Goal: Task Accomplishment & Management: Complete application form

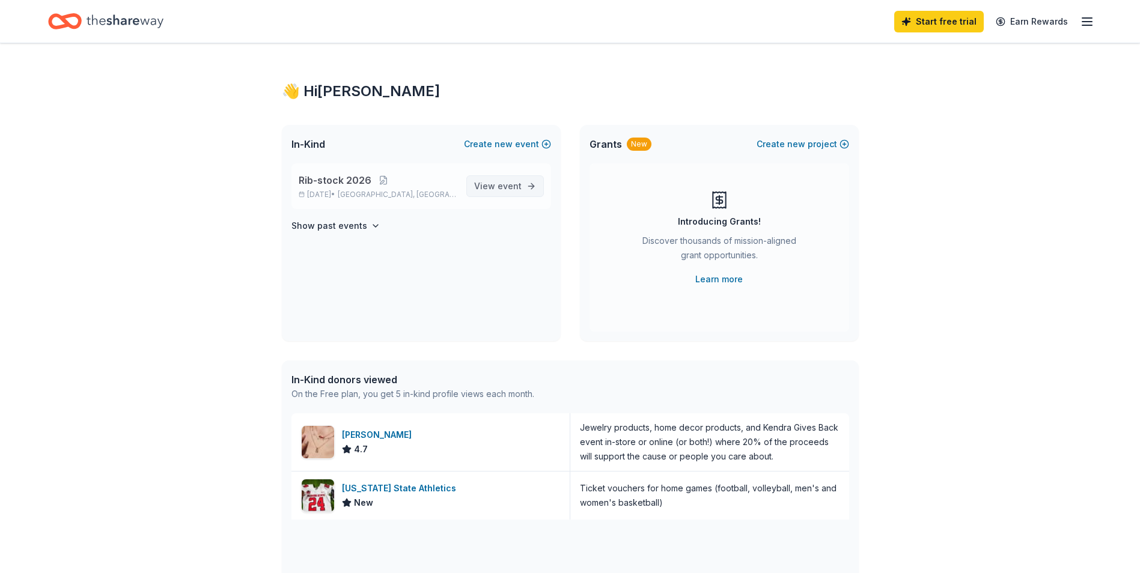
click at [483, 182] on span "View event" at bounding box center [497, 186] width 47 height 14
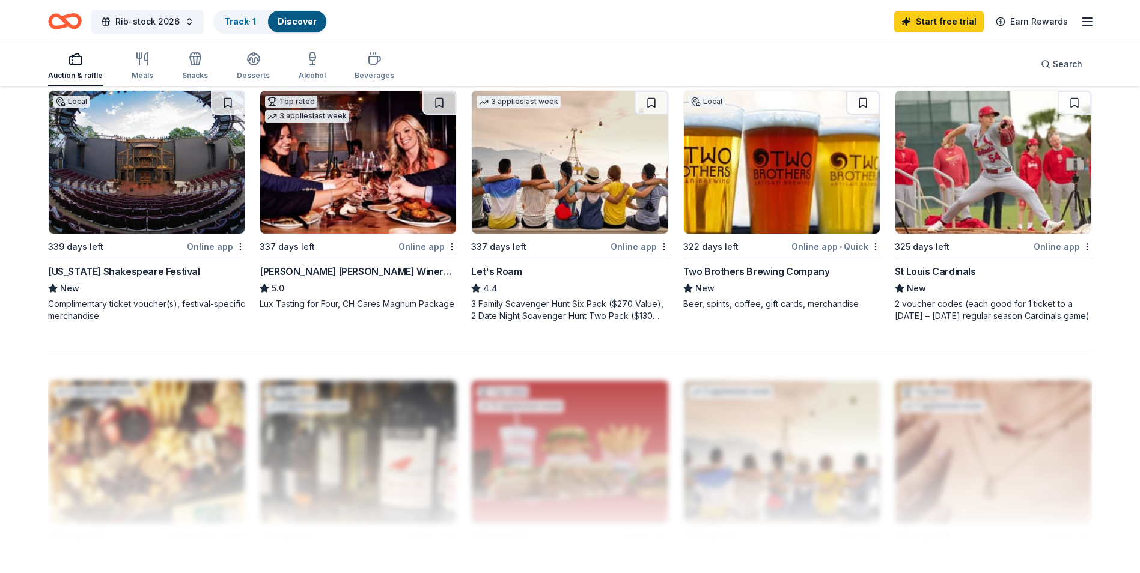
scroll to position [841, 0]
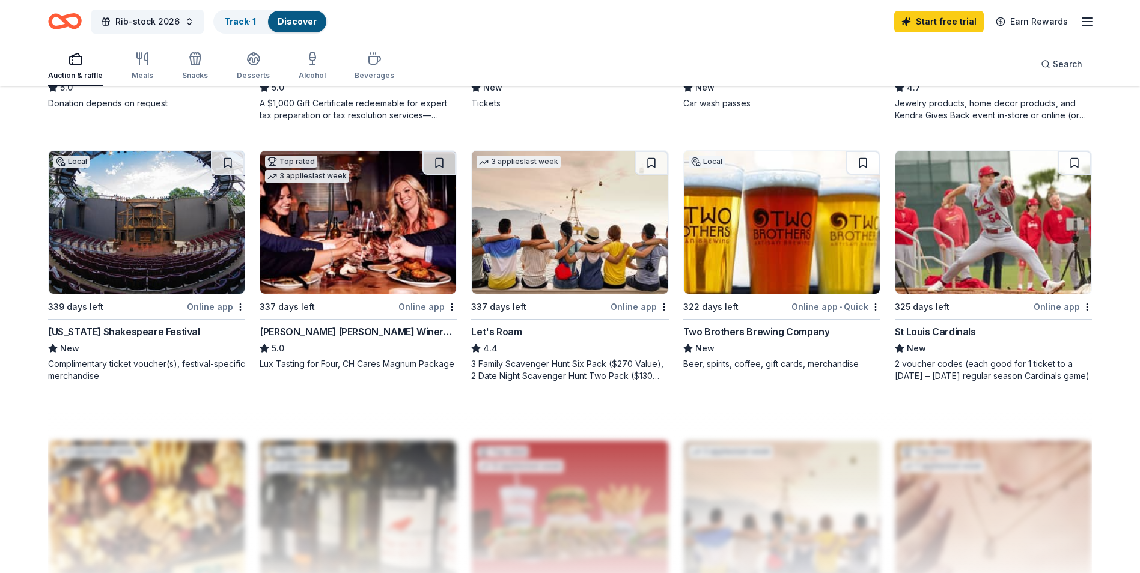
click at [1018, 276] on img at bounding box center [994, 222] width 196 height 143
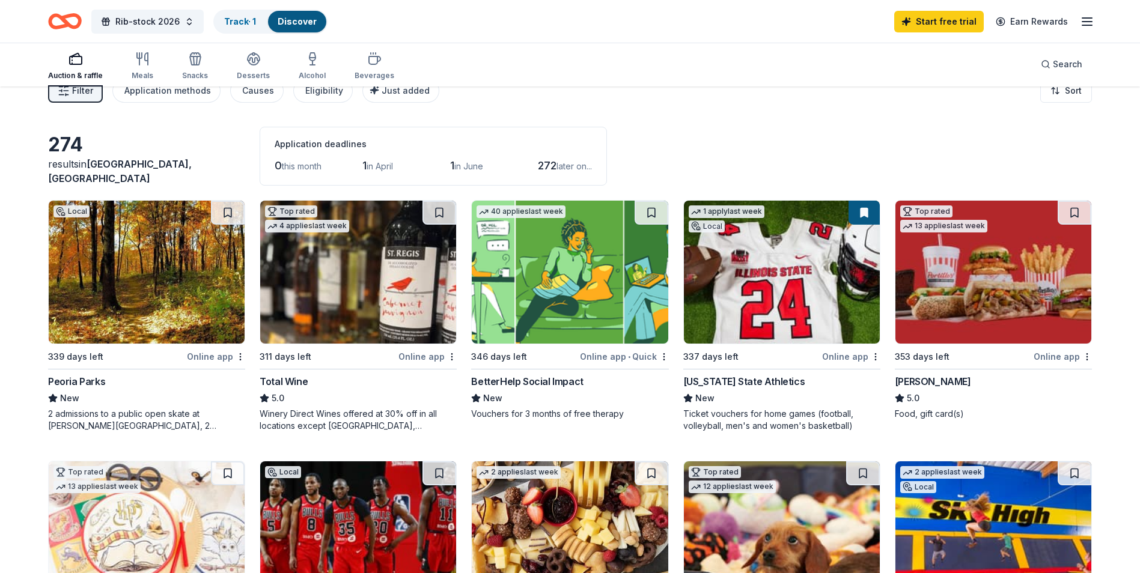
scroll to position [0, 0]
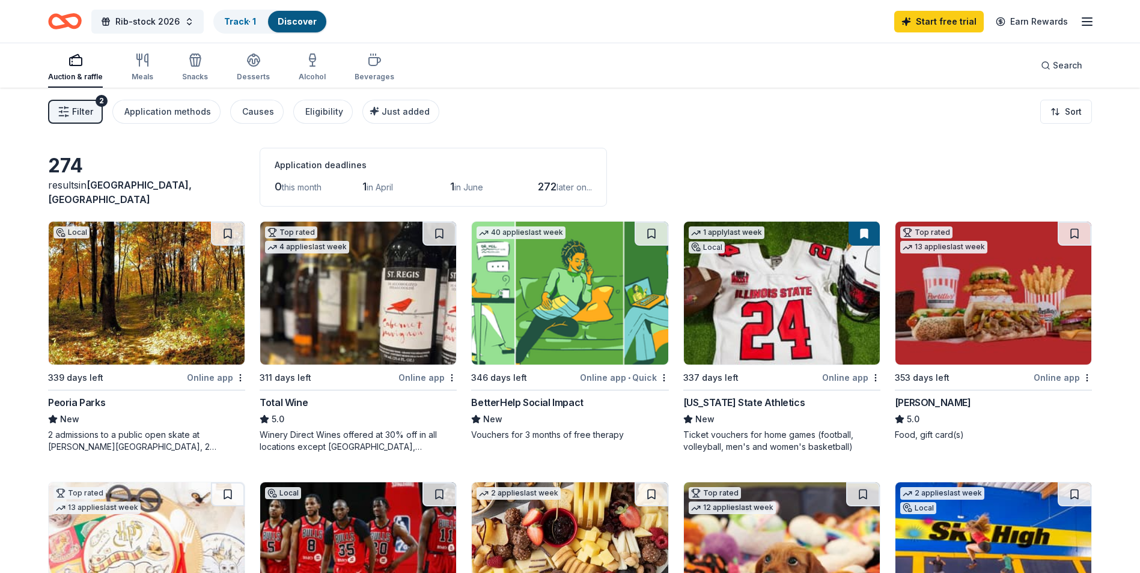
click at [998, 326] on img at bounding box center [994, 293] width 196 height 143
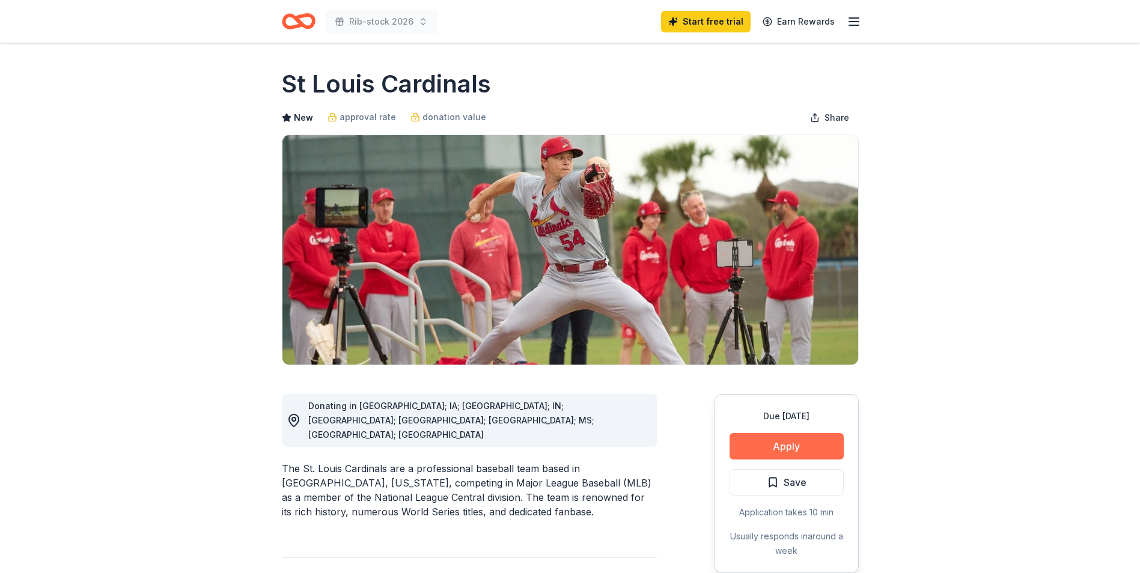
click at [815, 450] on button "Apply" at bounding box center [787, 446] width 114 height 26
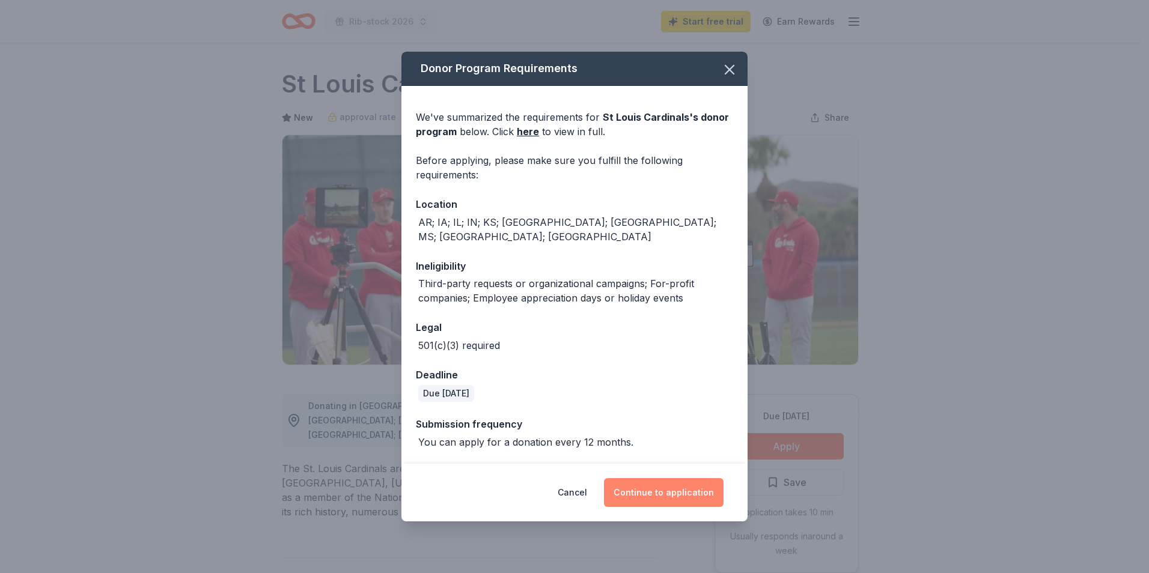
click at [673, 484] on button "Continue to application" at bounding box center [664, 492] width 120 height 29
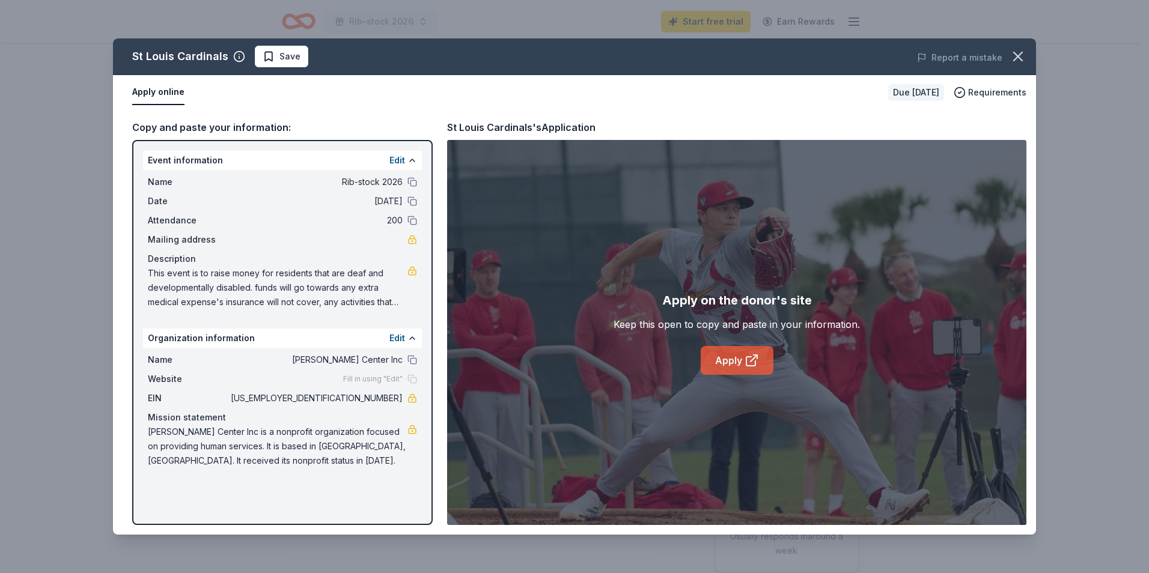
click at [754, 358] on icon at bounding box center [754, 358] width 7 height 7
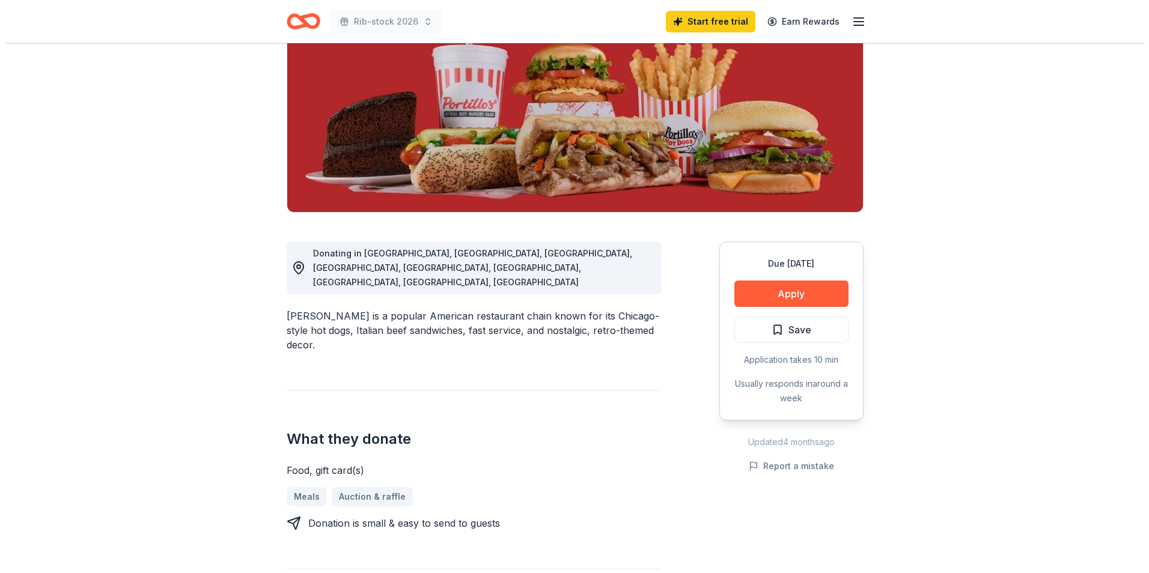
scroll to position [120, 0]
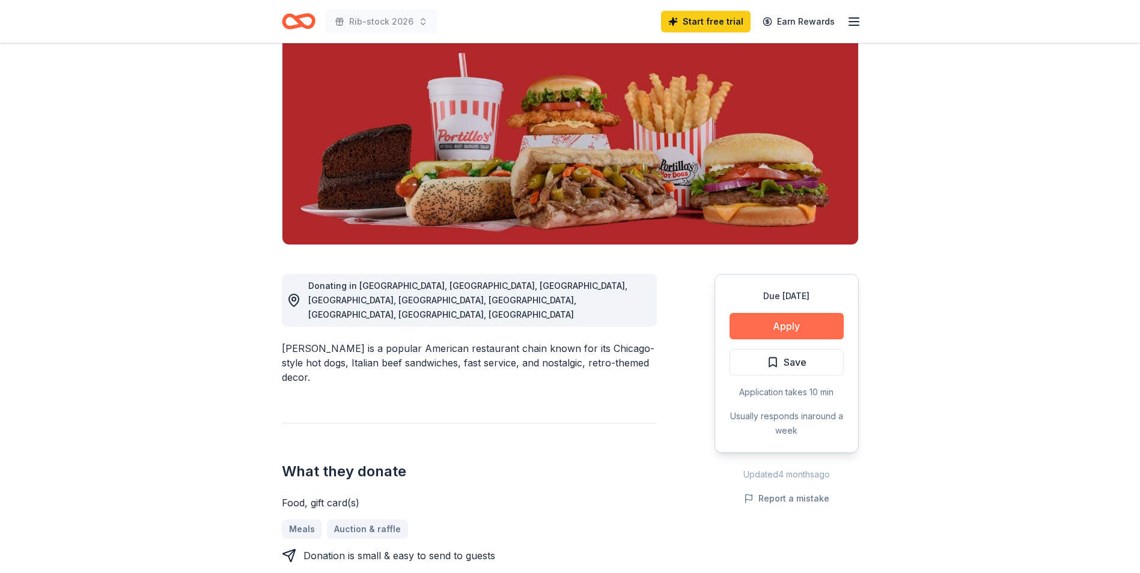
click at [766, 327] on button "Apply" at bounding box center [787, 326] width 114 height 26
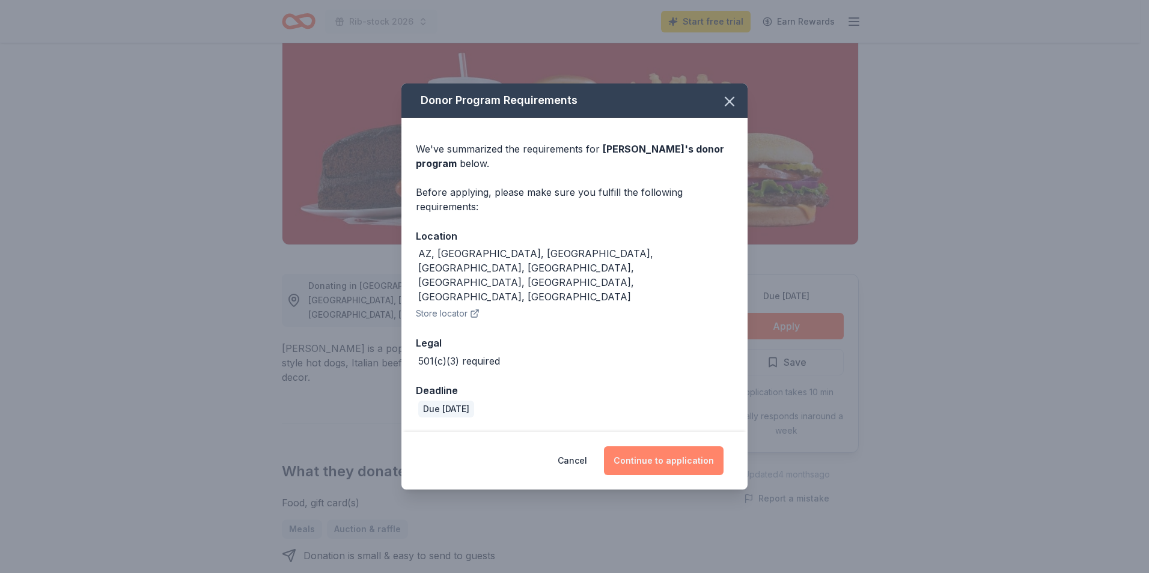
click at [657, 447] on button "Continue to application" at bounding box center [664, 461] width 120 height 29
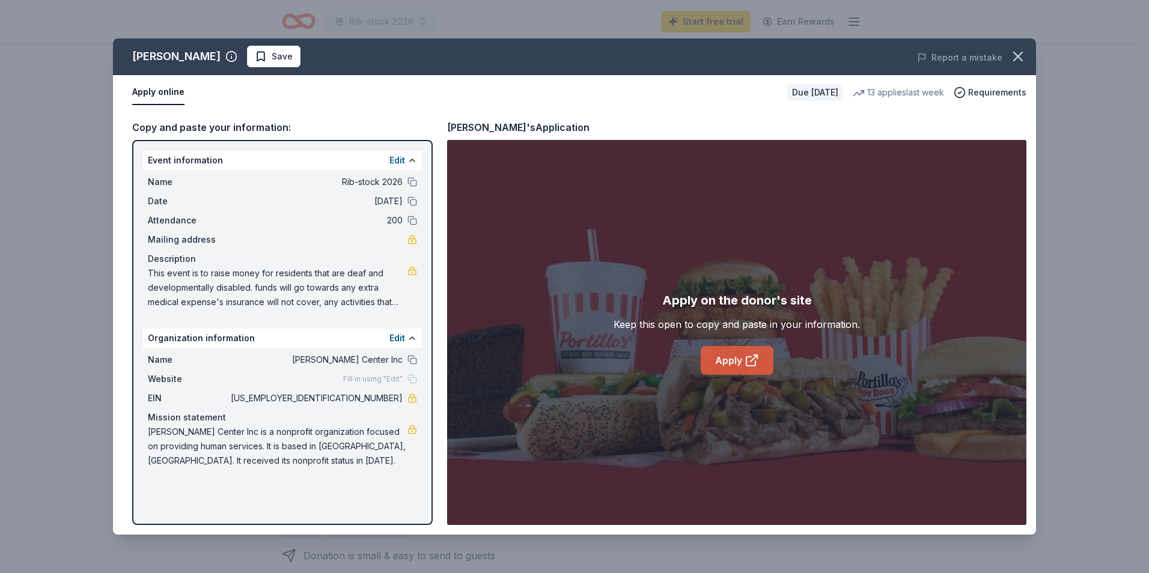
click at [742, 355] on link "Apply" at bounding box center [737, 360] width 73 height 29
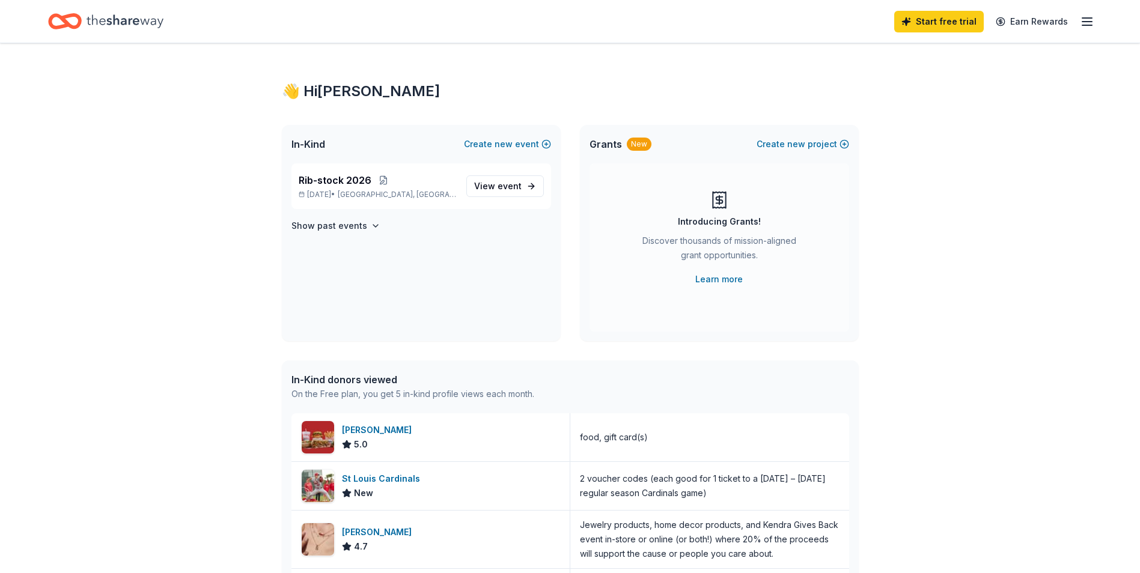
click at [317, 148] on span "In-Kind" at bounding box center [308, 144] width 34 height 14
click at [483, 187] on span "View event" at bounding box center [497, 186] width 47 height 14
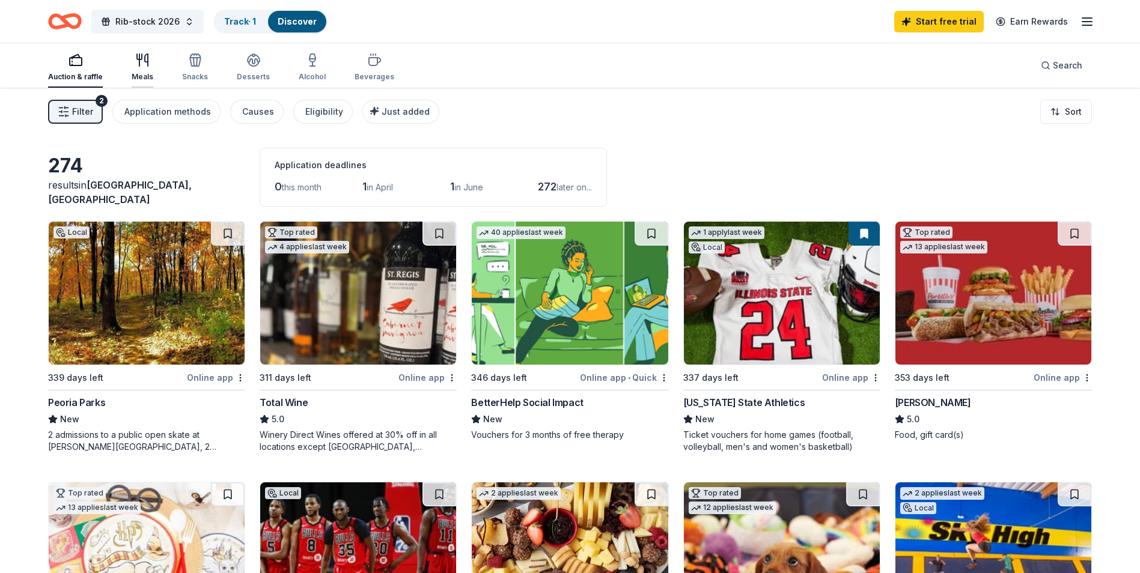
click at [148, 70] on div "Meals" at bounding box center [143, 67] width 22 height 29
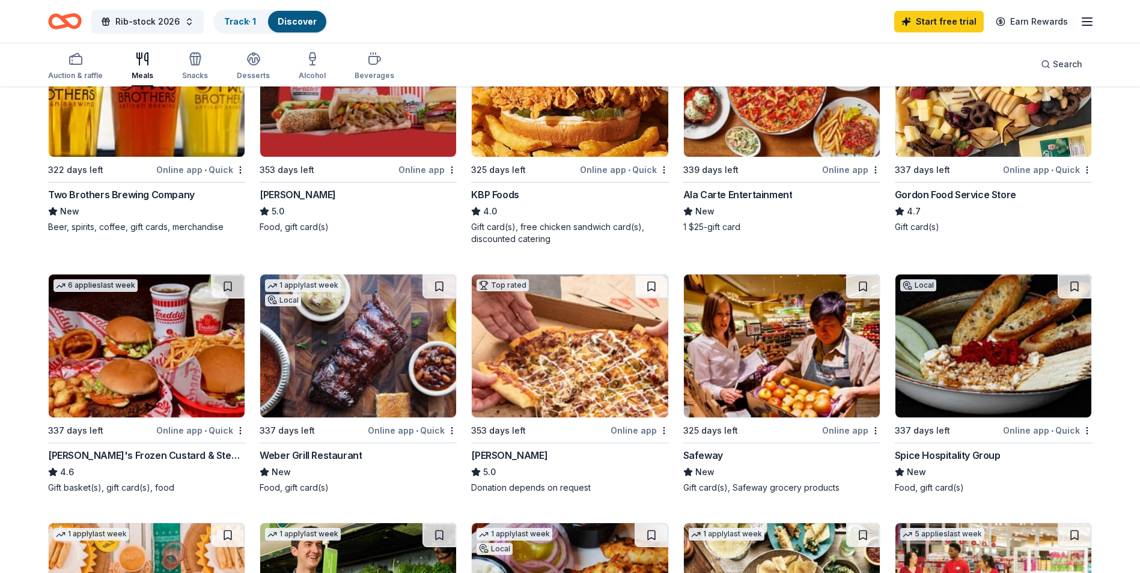
scroll to position [120, 0]
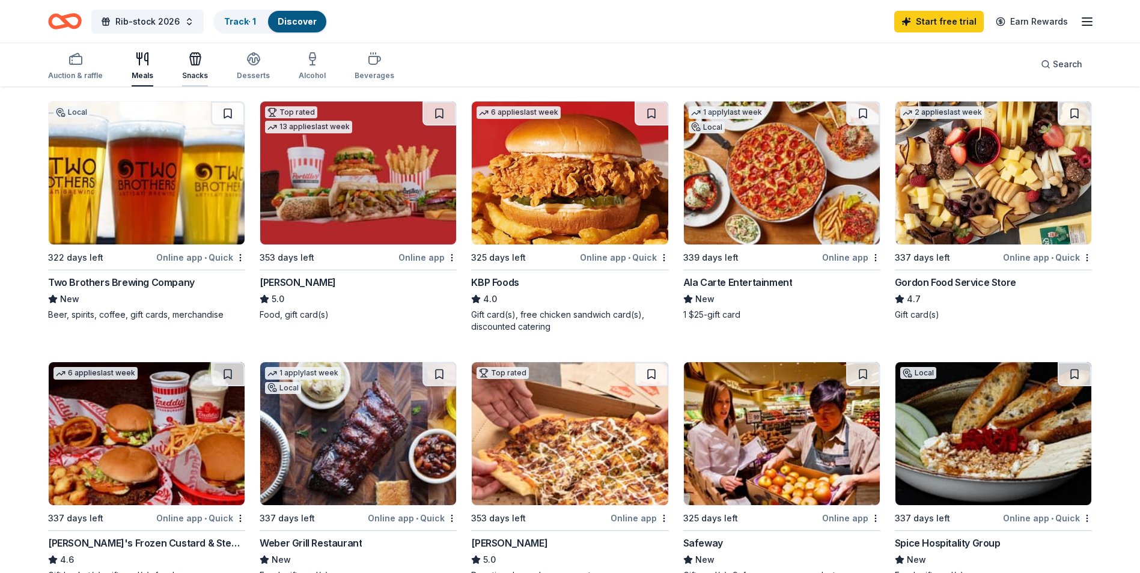
click at [188, 65] on icon "button" at bounding box center [195, 59] width 14 height 14
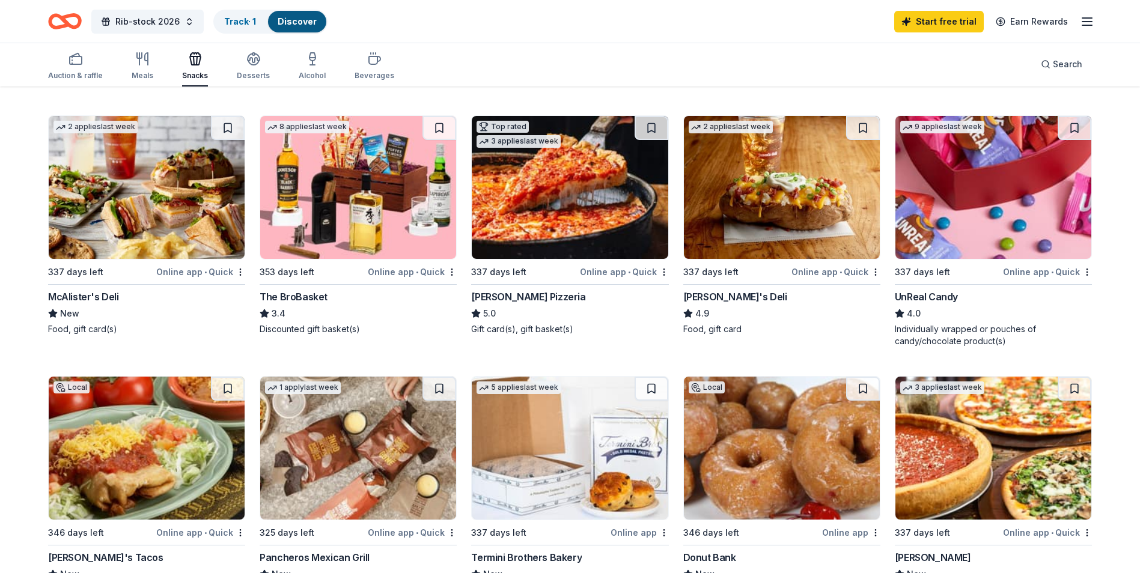
scroll to position [601, 0]
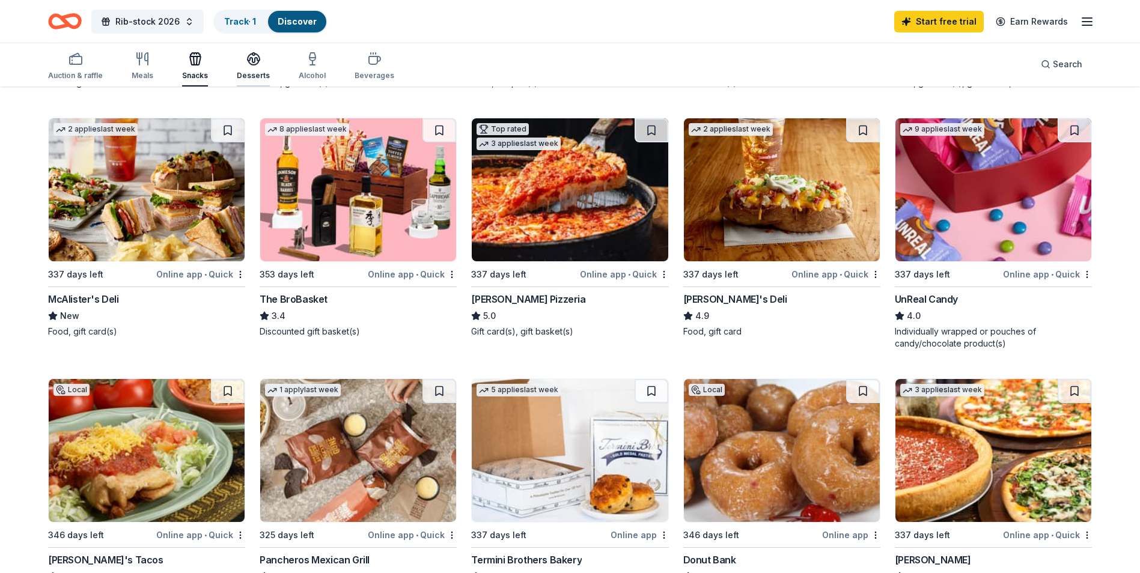
click at [252, 70] on div "Desserts" at bounding box center [253, 66] width 33 height 29
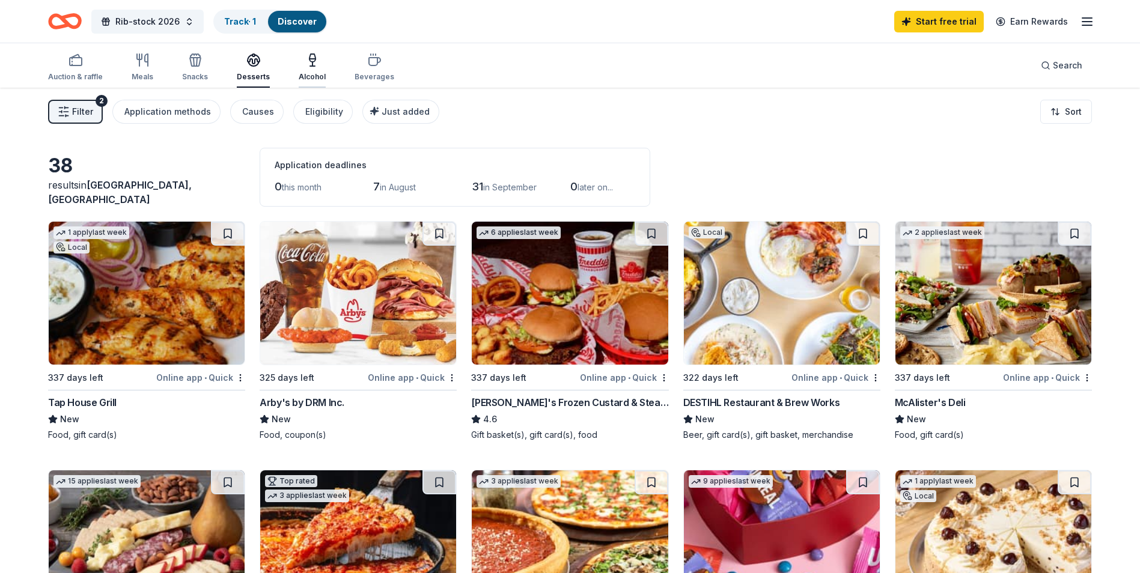
click at [310, 69] on div "Alcohol" at bounding box center [312, 67] width 27 height 29
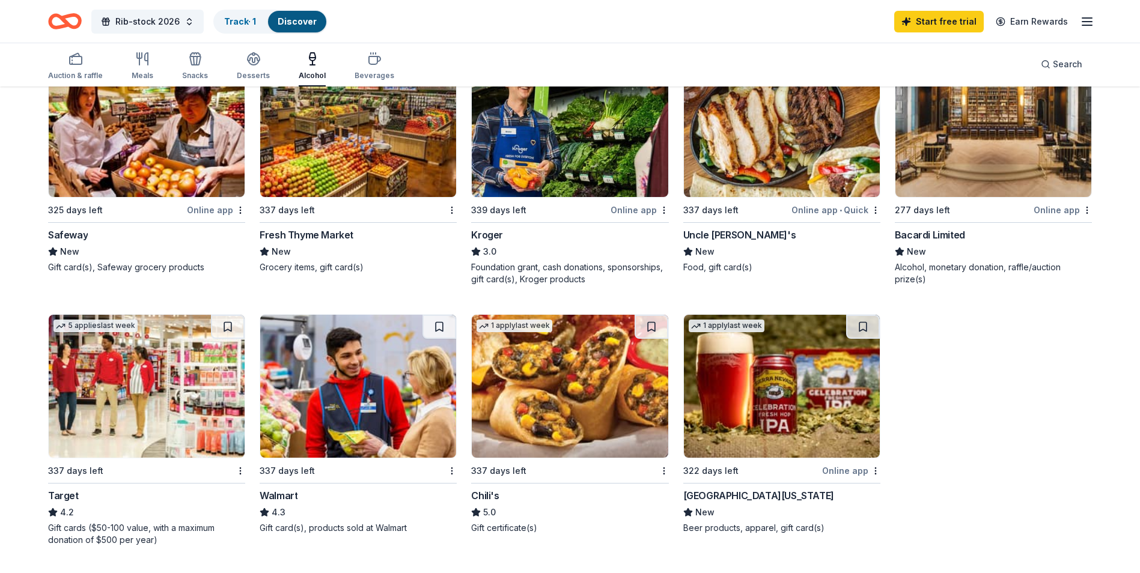
scroll to position [721, 0]
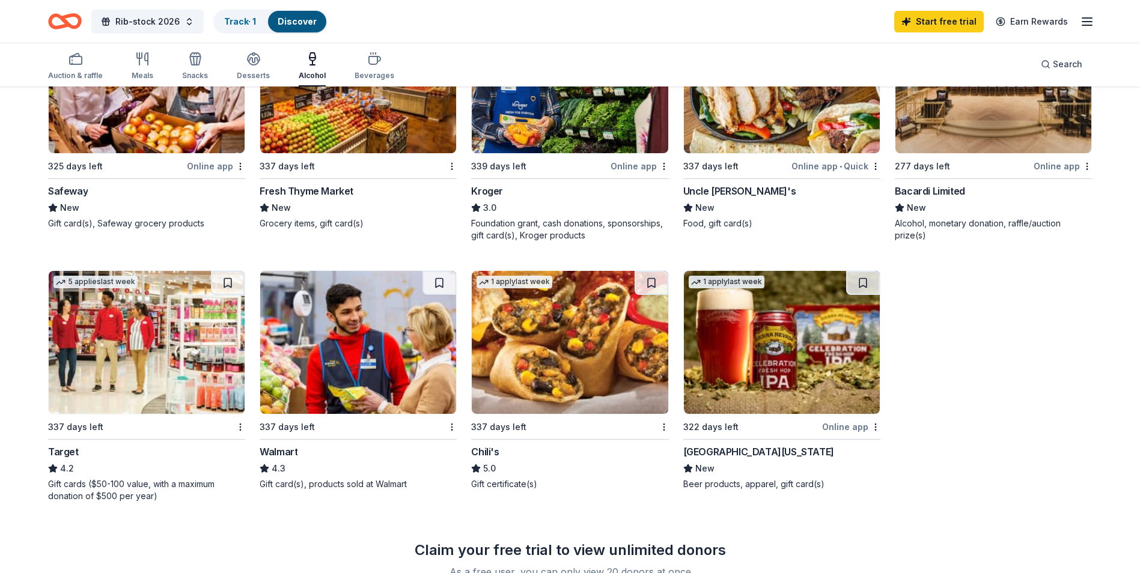
click at [581, 389] on img at bounding box center [570, 342] width 196 height 143
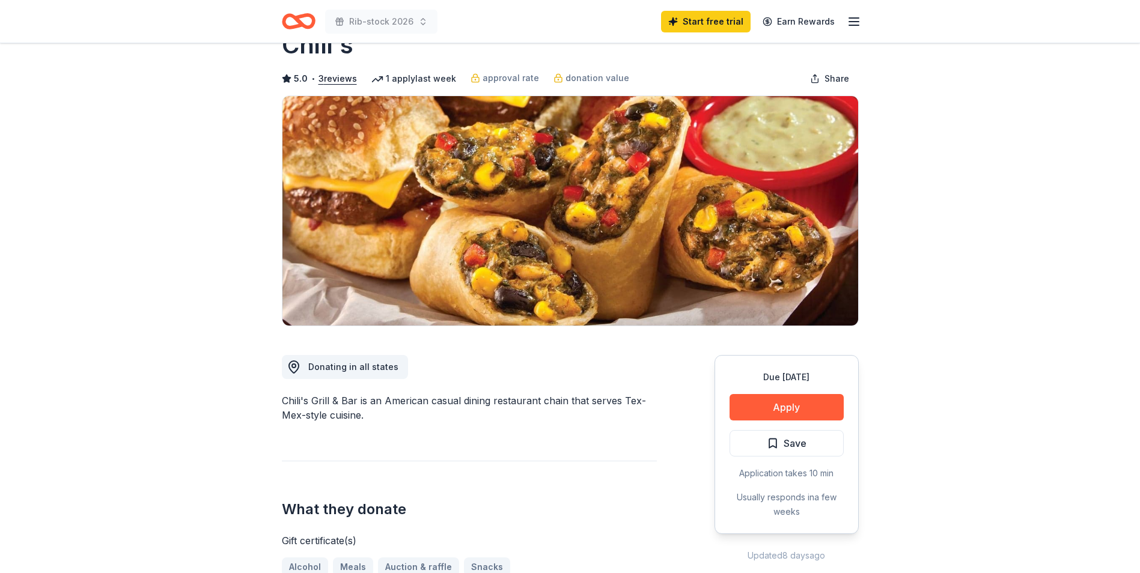
scroll to position [60, 0]
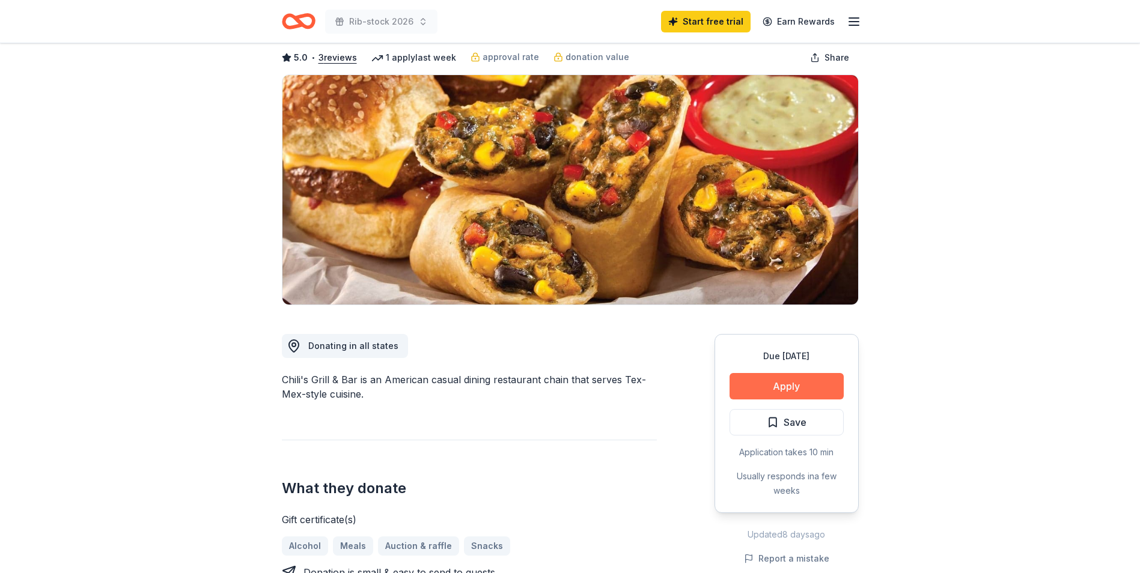
click at [780, 380] on button "Apply" at bounding box center [787, 386] width 114 height 26
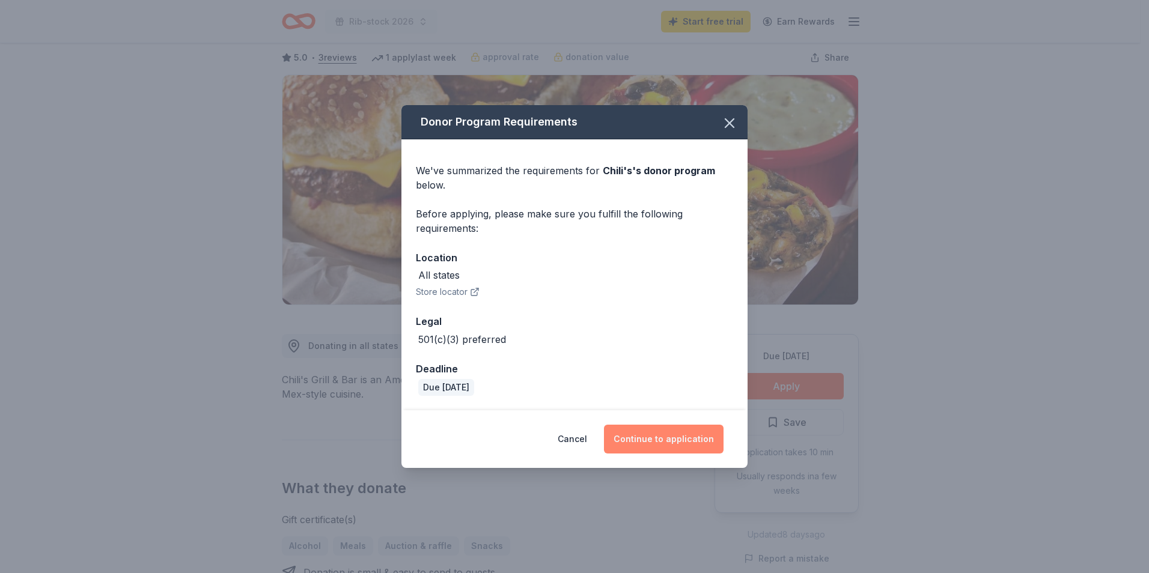
click at [677, 441] on button "Continue to application" at bounding box center [664, 439] width 120 height 29
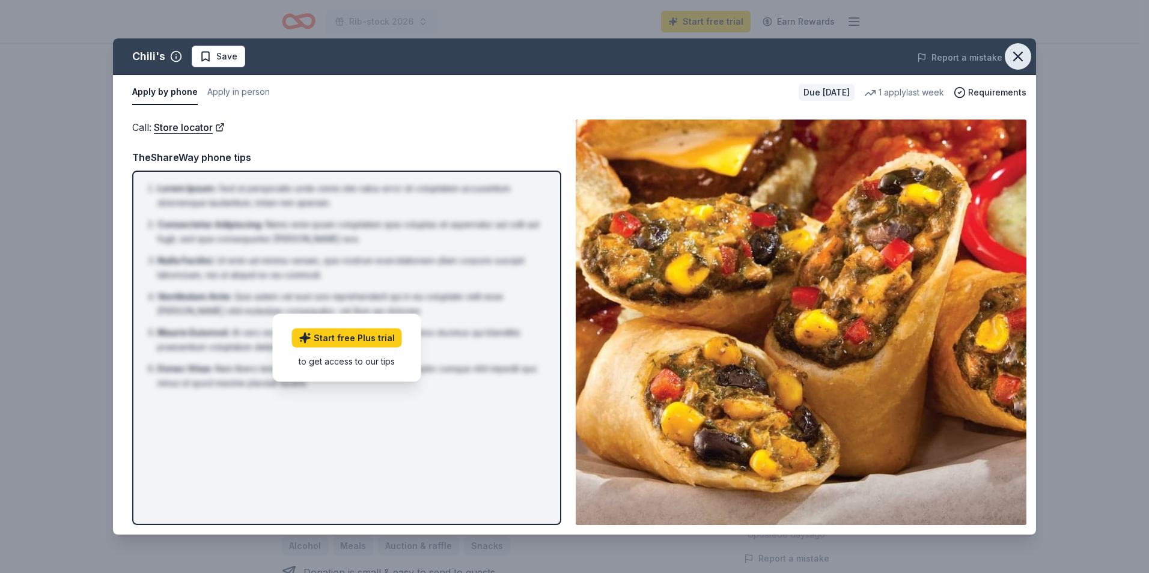
click at [1018, 52] on icon "button" at bounding box center [1018, 56] width 17 height 17
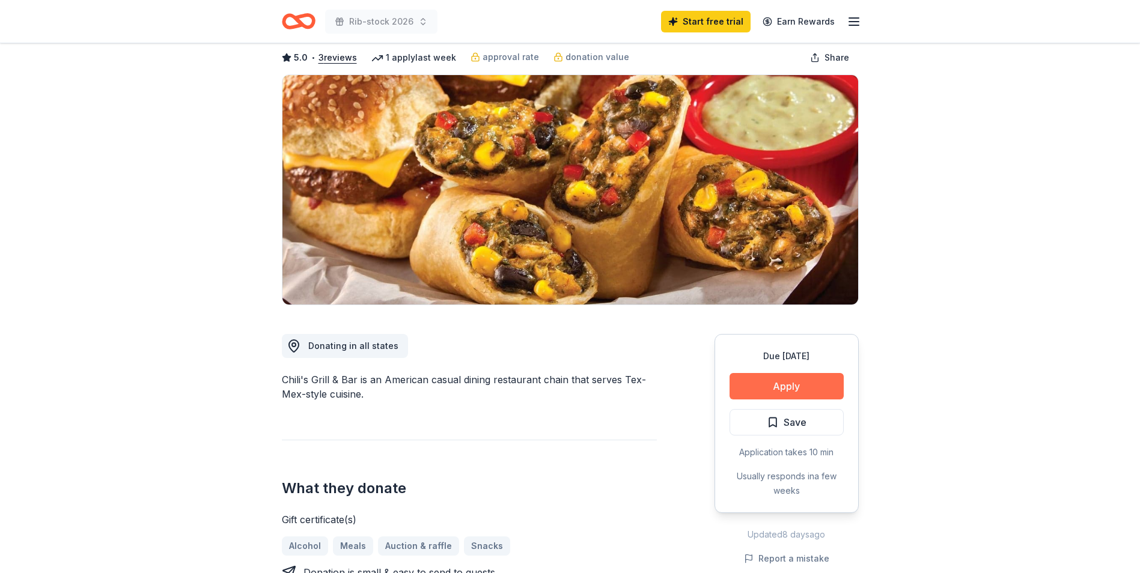
click at [785, 389] on button "Apply" at bounding box center [787, 386] width 114 height 26
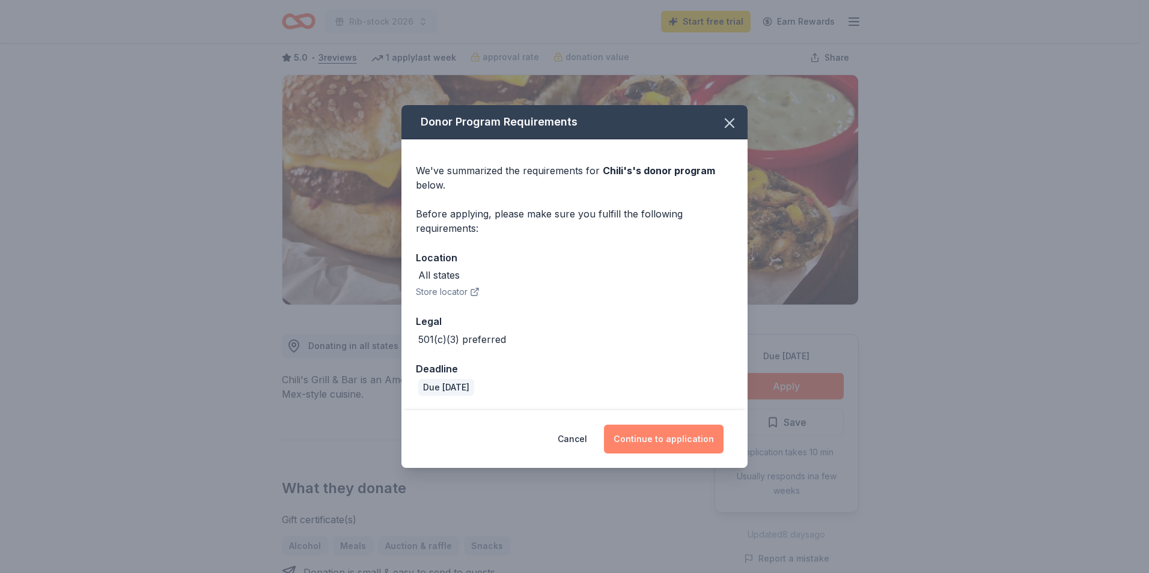
click at [664, 442] on button "Continue to application" at bounding box center [664, 439] width 120 height 29
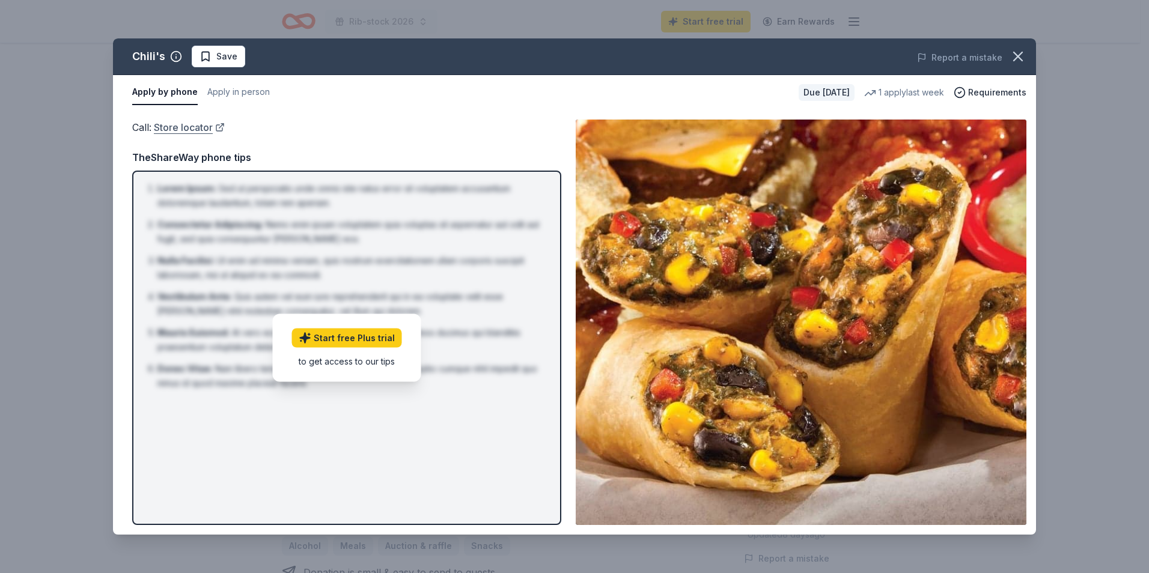
click at [203, 125] on link "Store locator" at bounding box center [189, 128] width 71 height 16
click at [1017, 54] on icon "button" at bounding box center [1018, 56] width 17 height 17
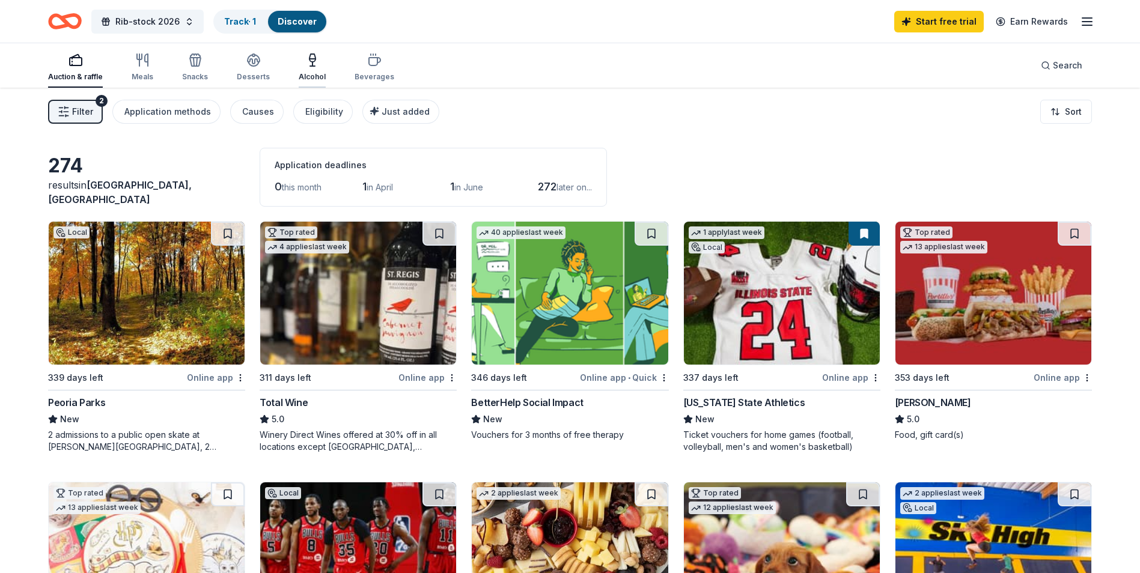
click at [317, 66] on div "button" at bounding box center [312, 60] width 27 height 14
